Goal: Find specific page/section: Find specific page/section

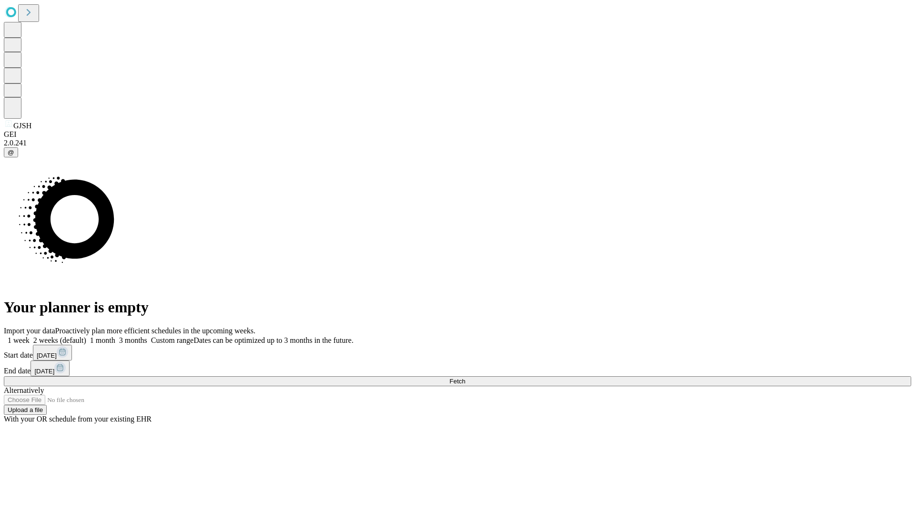
click at [465, 378] on span "Fetch" at bounding box center [458, 381] width 16 height 7
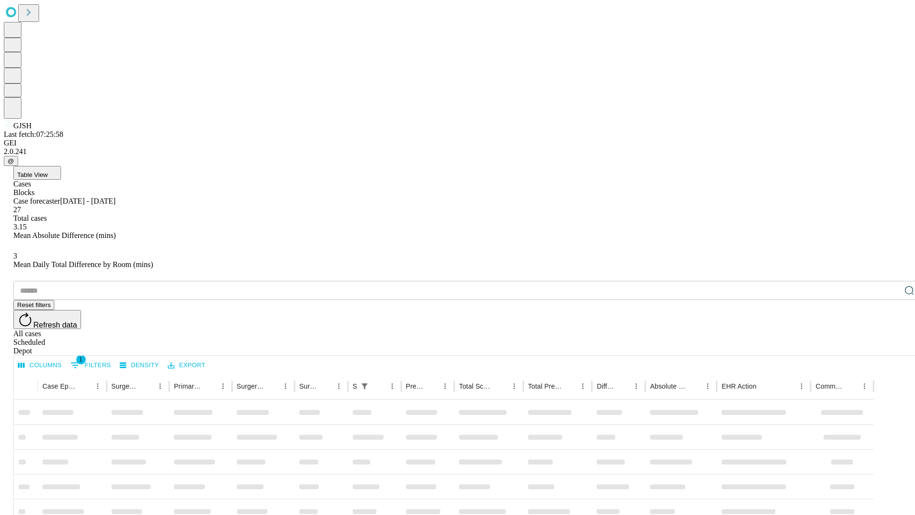
click at [891, 347] on div "Depot" at bounding box center [467, 351] width 908 height 9
